Goal: Information Seeking & Learning: Find specific fact

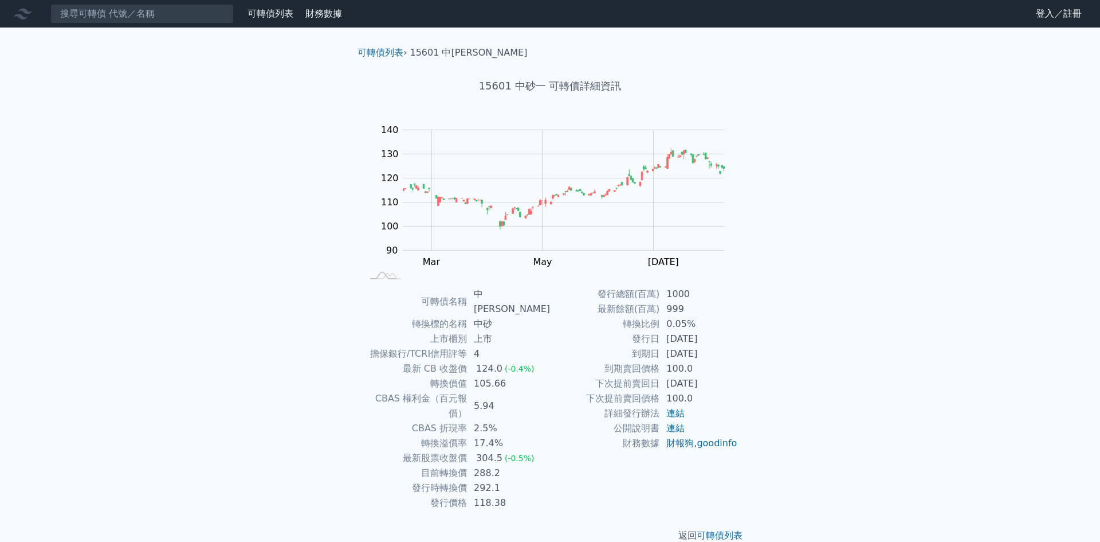
drag, startPoint x: 727, startPoint y: 340, endPoint x: 668, endPoint y: 341, distance: 58.5
click at [668, 341] on td "2024-06-24" at bounding box center [699, 338] width 79 height 15
copy td "2024-06-24"
